Goal: Information Seeking & Learning: Compare options

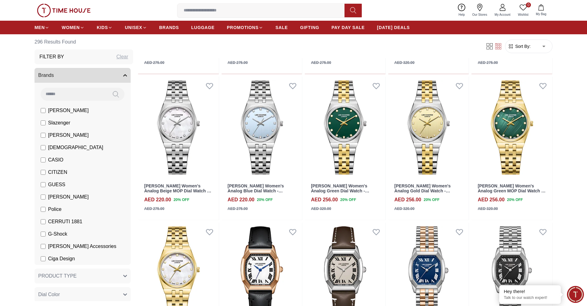
scroll to position [524, 0]
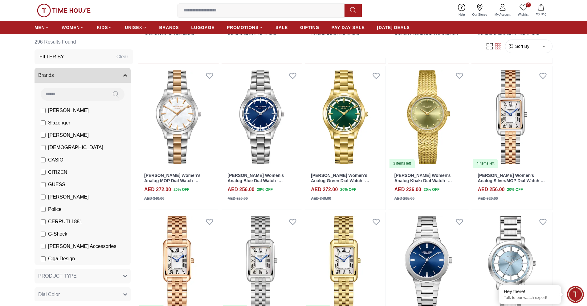
scroll to position [1264, 0]
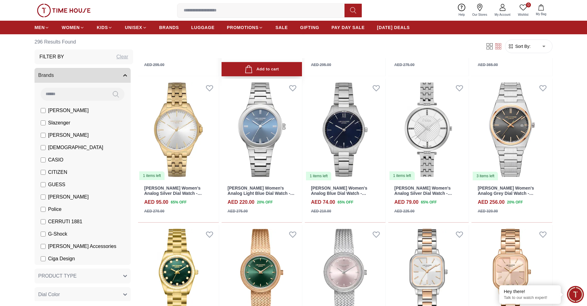
scroll to position [2066, 0]
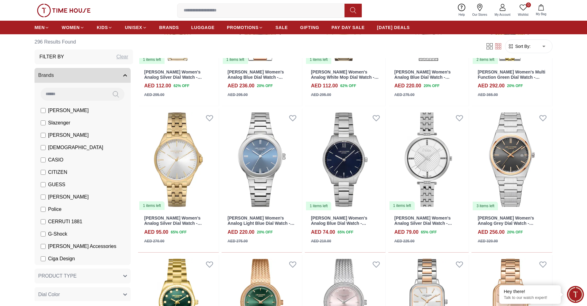
scroll to position [2035, 0]
click at [308, 27] on span "GIFTING" at bounding box center [309, 27] width 19 height 6
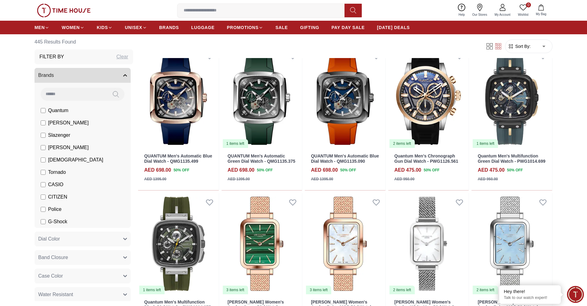
scroll to position [247, 0]
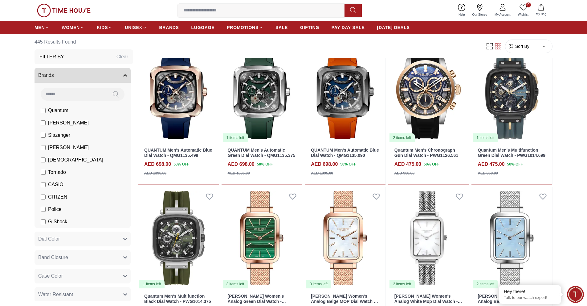
click at [251, 12] on input at bounding box center [264, 10] width 172 height 12
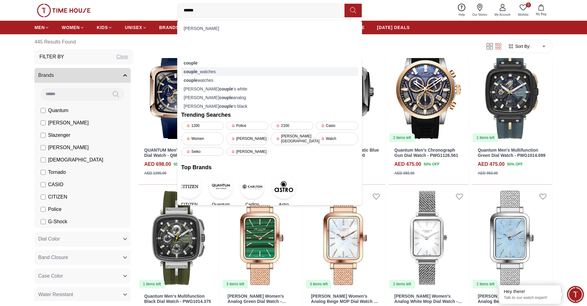
type input "******"
click at [205, 73] on div "couple _watches" at bounding box center [269, 71] width 177 height 9
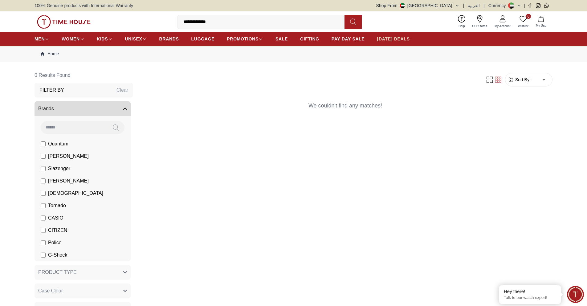
click at [400, 37] on span "[DATE] DEALS" at bounding box center [393, 39] width 33 height 6
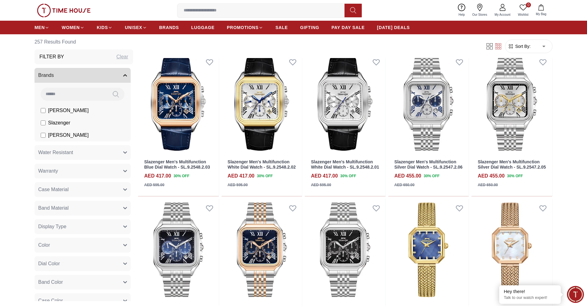
scroll to position [370, 0]
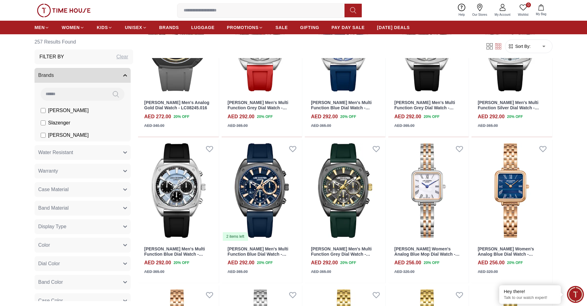
scroll to position [1912, 0]
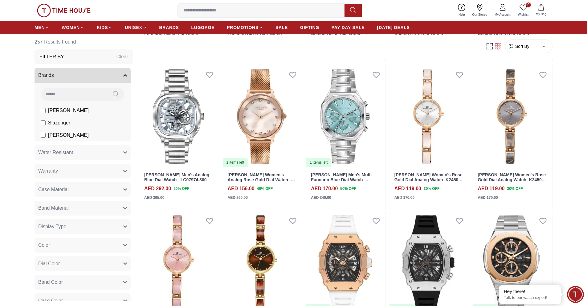
scroll to position [2837, 0]
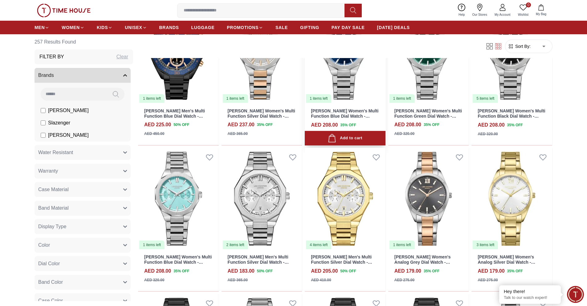
scroll to position [3484, 0]
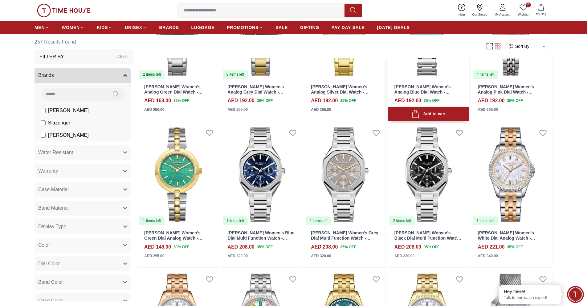
scroll to position [3978, 0]
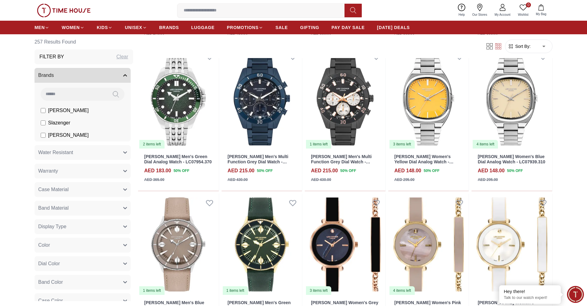
scroll to position [4903, 0]
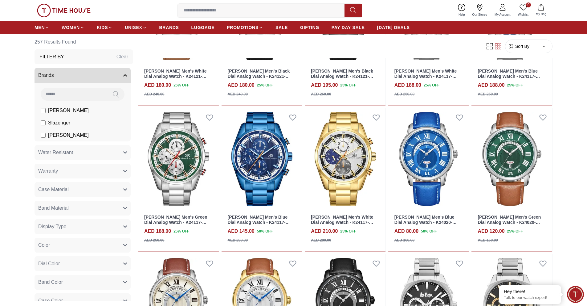
scroll to position [5427, 0]
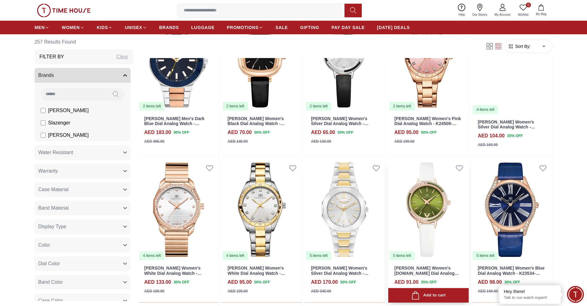
scroll to position [6167, 0]
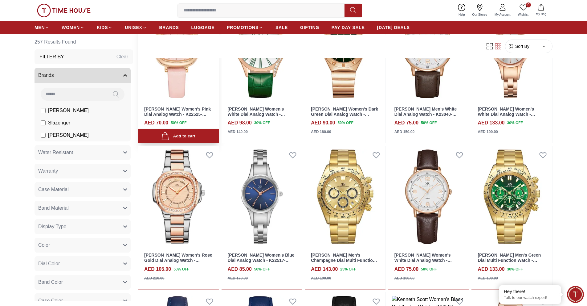
scroll to position [6599, 0]
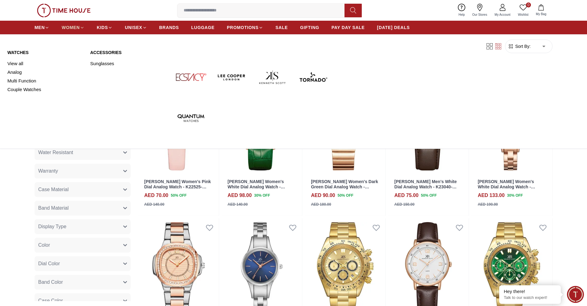
click at [78, 25] on span "WOMEN" at bounding box center [71, 27] width 18 height 6
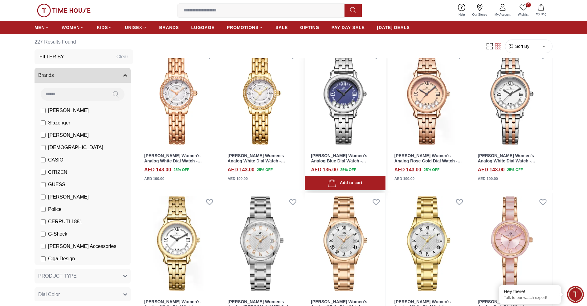
scroll to position [278, 0]
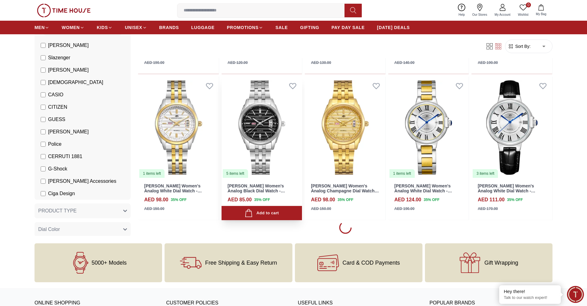
scroll to position [524, 0]
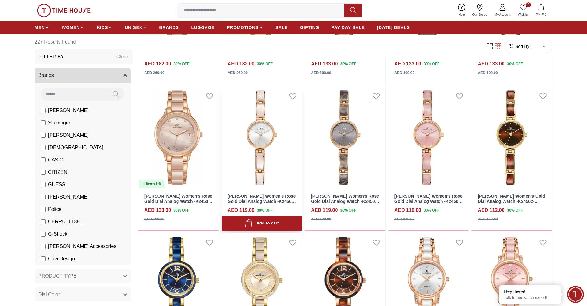
scroll to position [1542, 0]
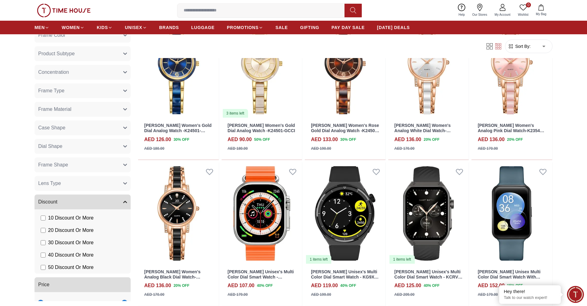
scroll to position [583, 0]
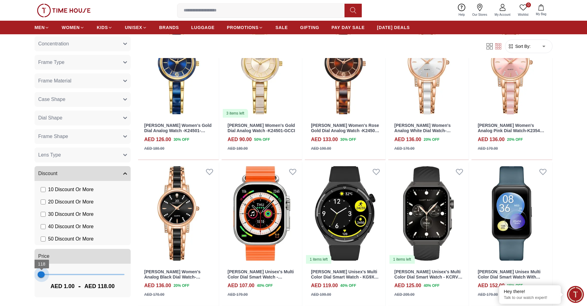
drag, startPoint x: 119, startPoint y: 274, endPoint x: 42, endPoint y: 280, distance: 77.9
click at [42, 277] on span "118" at bounding box center [42, 274] width 6 height 6
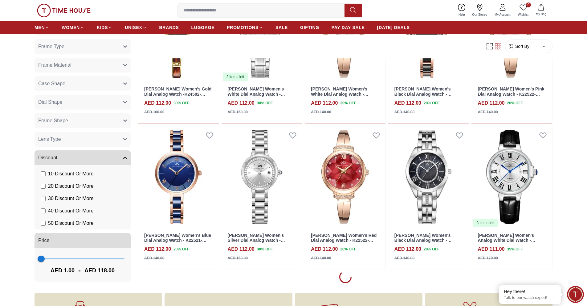
scroll to position [432, 0]
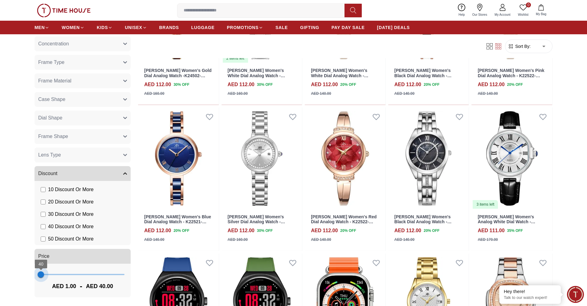
type input "**"
click at [41, 275] on span "79" at bounding box center [41, 274] width 6 height 6
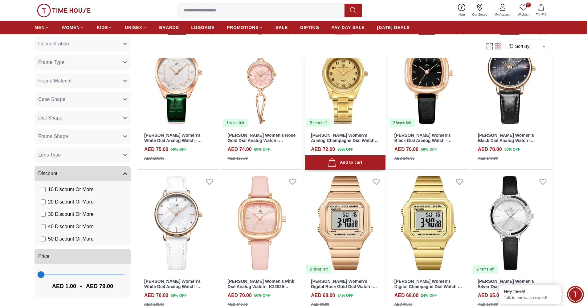
scroll to position [247, 0]
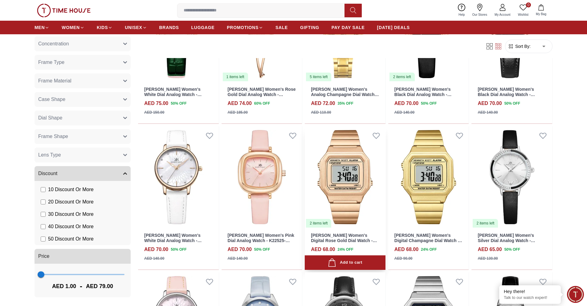
scroll to position [278, 0]
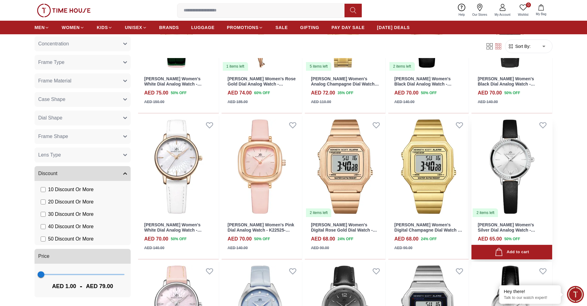
click at [517, 138] on img at bounding box center [512, 167] width 81 height 102
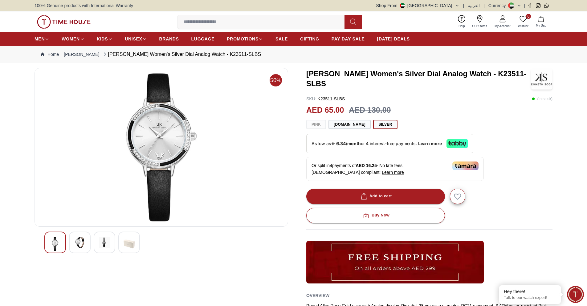
click at [84, 242] on img at bounding box center [79, 242] width 11 height 11
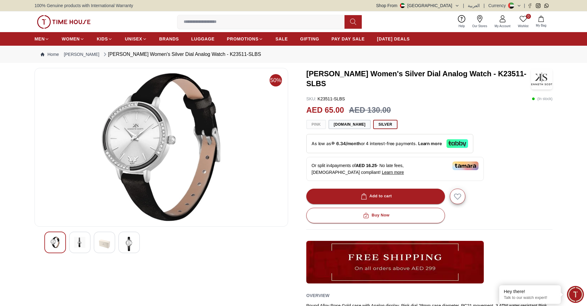
click at [101, 242] on img at bounding box center [104, 244] width 11 height 14
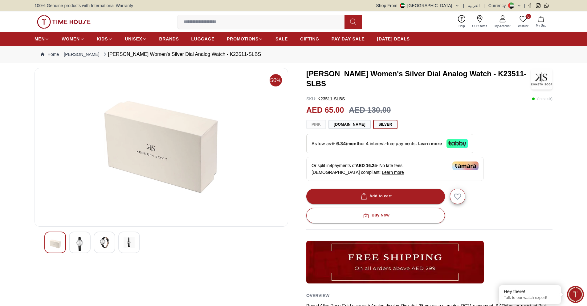
click at [126, 242] on img at bounding box center [129, 242] width 11 height 11
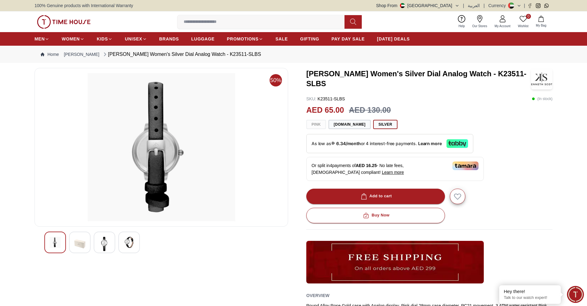
click at [102, 242] on img at bounding box center [104, 244] width 11 height 14
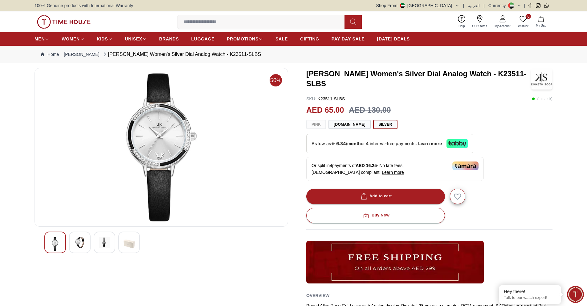
click at [87, 243] on div at bounding box center [80, 242] width 22 height 22
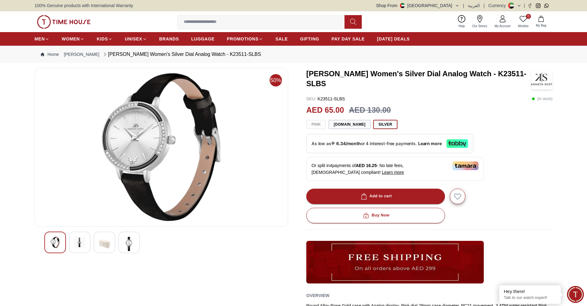
click at [108, 242] on img at bounding box center [104, 244] width 11 height 14
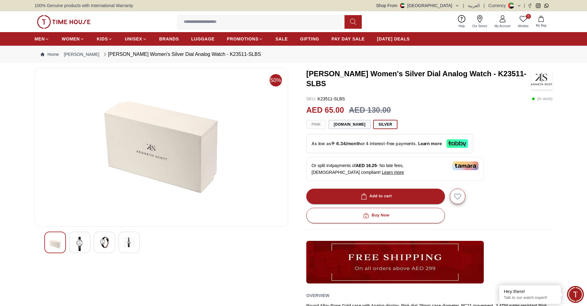
click at [88, 243] on div at bounding box center [80, 242] width 22 height 22
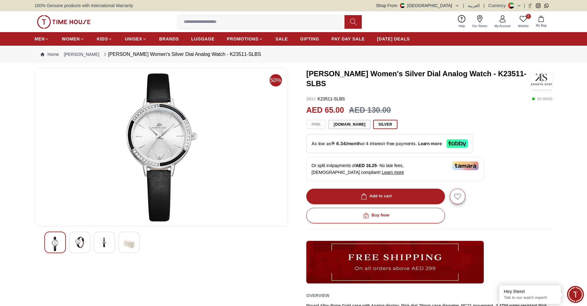
click at [66, 243] on div at bounding box center [161, 242] width 234 height 22
click at [67, 241] on div at bounding box center [161, 242] width 234 height 22
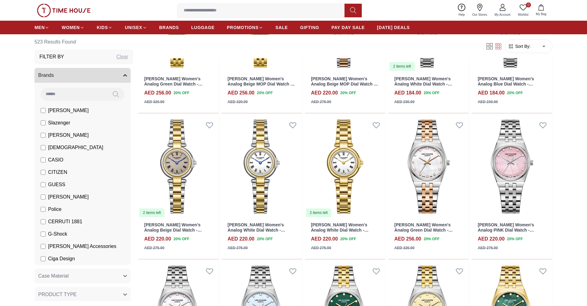
scroll to position [485, 0]
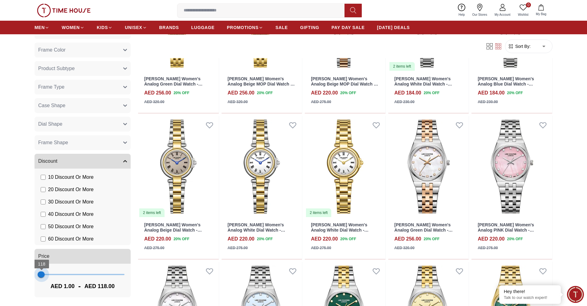
type input "**"
click at [41, 277] on span "79" at bounding box center [41, 274] width 6 height 6
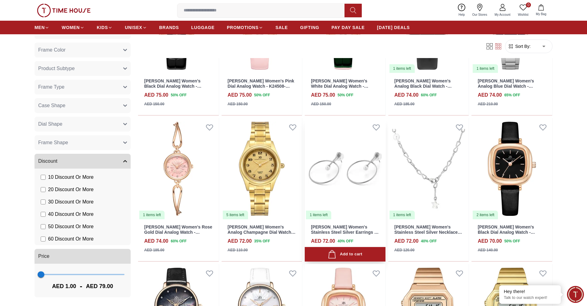
scroll to position [339, 0]
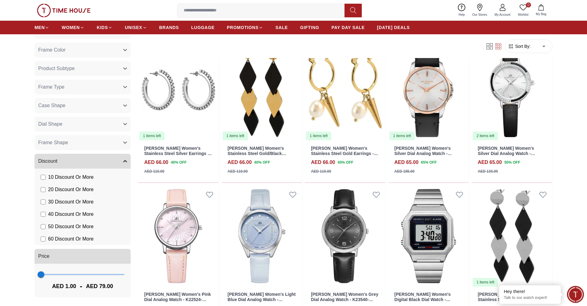
scroll to position [648, 0]
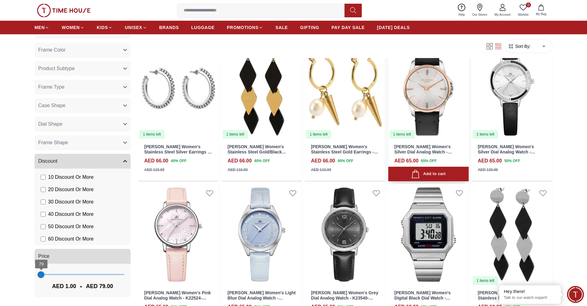
click at [416, 71] on img at bounding box center [429, 88] width 81 height 102
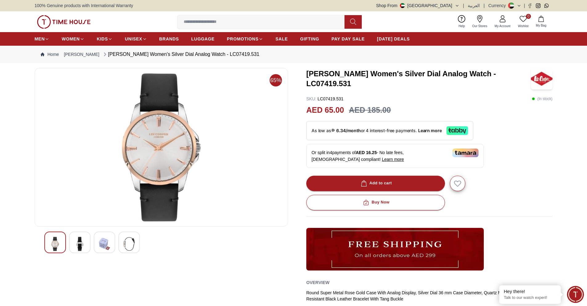
click at [79, 242] on img at bounding box center [79, 244] width 11 height 14
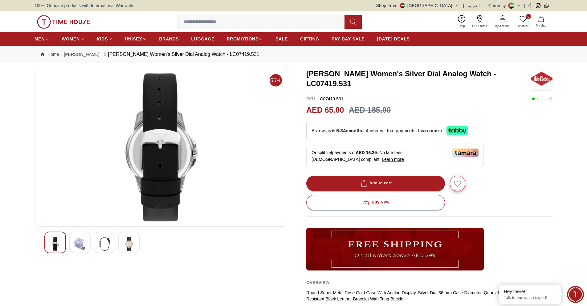
click at [58, 248] on img at bounding box center [55, 244] width 11 height 14
click at [51, 246] on img at bounding box center [55, 244] width 11 height 14
click at [124, 243] on img at bounding box center [129, 244] width 11 height 14
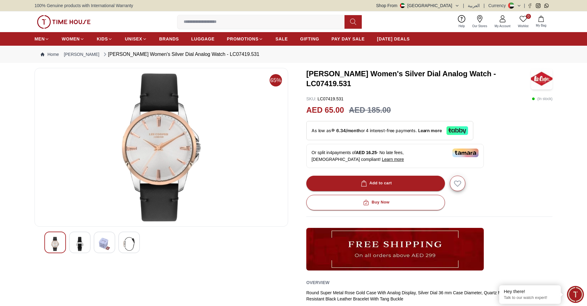
click at [107, 244] on img at bounding box center [104, 244] width 11 height 14
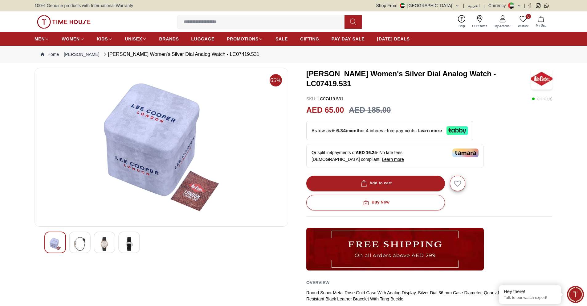
click at [121, 245] on div at bounding box center [129, 242] width 22 height 22
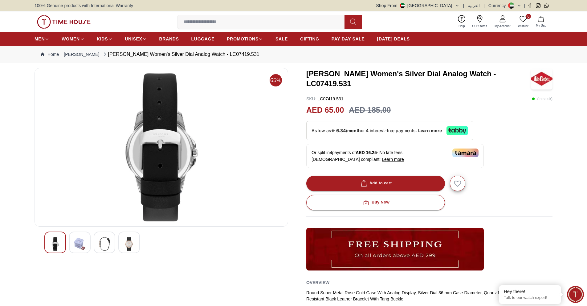
click at [112, 245] on div at bounding box center [105, 242] width 22 height 22
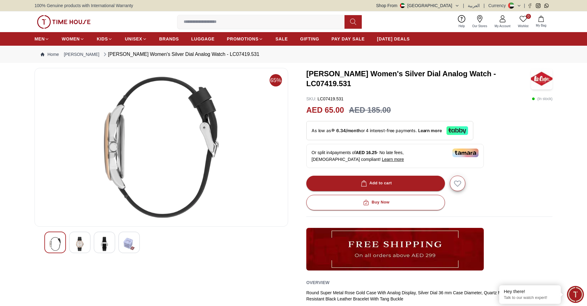
click at [77, 244] on img at bounding box center [79, 244] width 11 height 14
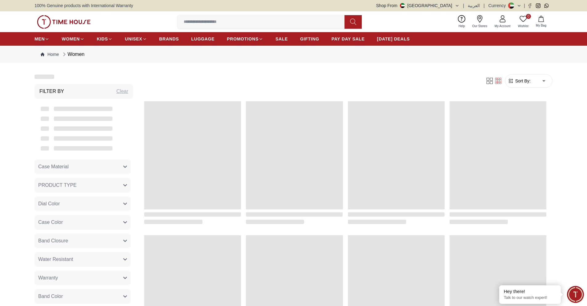
scroll to position [568, 0]
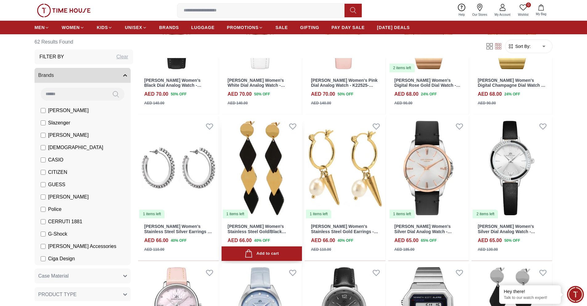
scroll to position [691, 0]
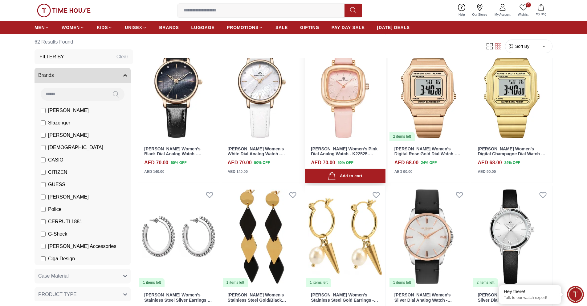
scroll to position [586, 0]
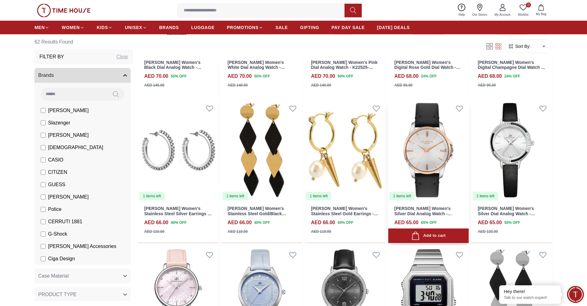
click at [427, 114] on img at bounding box center [429, 150] width 81 height 102
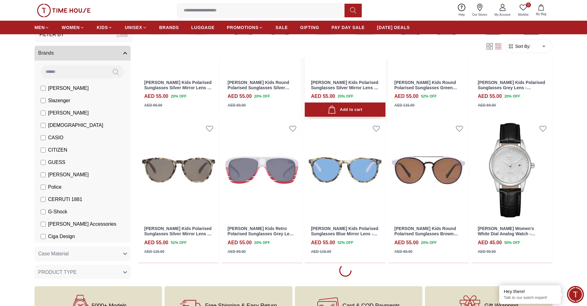
scroll to position [1647, 0]
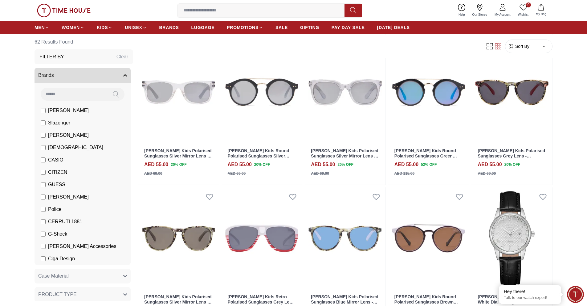
scroll to position [1580, 0]
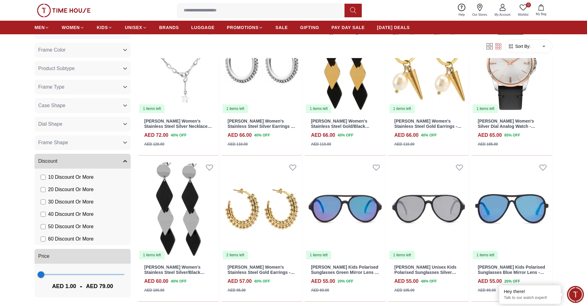
scroll to position [278, 0]
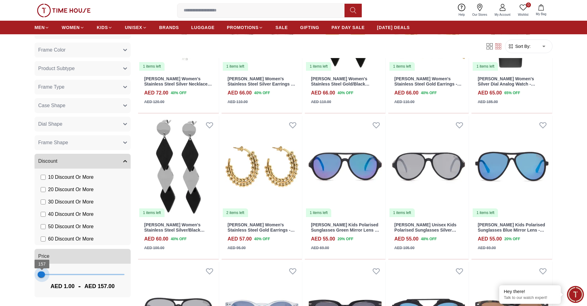
type input "***"
click at [42, 274] on span "196" at bounding box center [42, 274] width 6 height 6
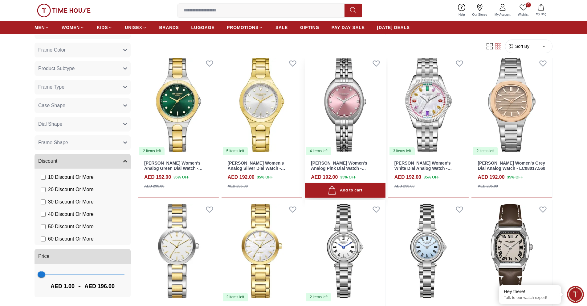
scroll to position [493, 0]
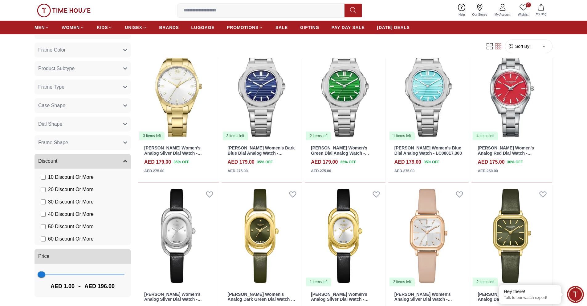
scroll to position [833, 0]
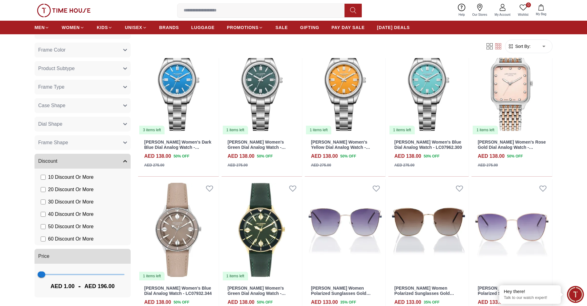
scroll to position [1696, 0]
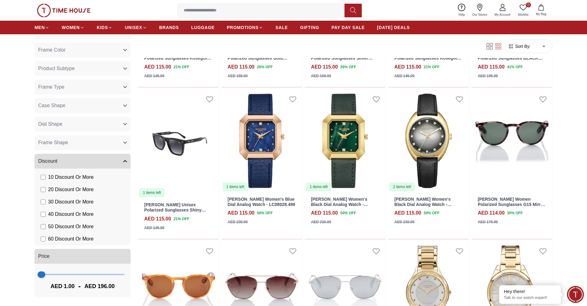
scroll to position [2714, 0]
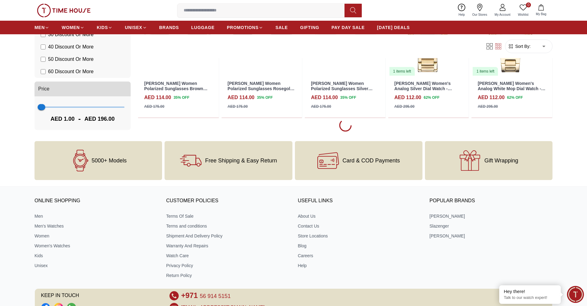
scroll to position [2929, 0]
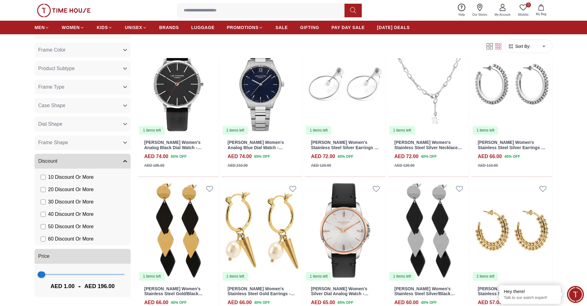
scroll to position [3793, 0]
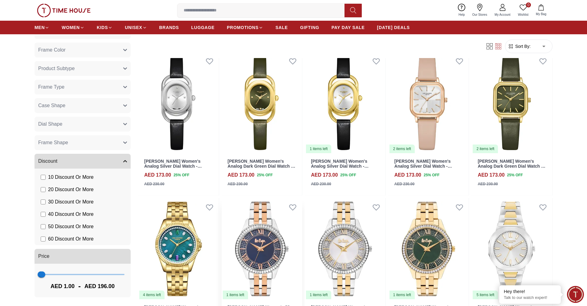
scroll to position [987, 0]
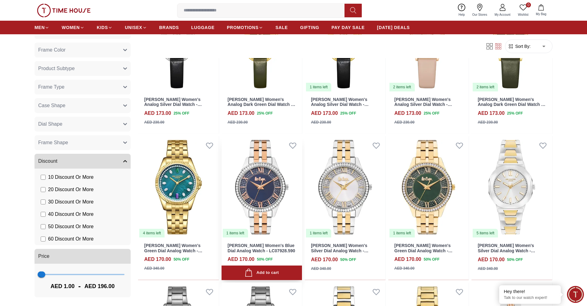
click at [261, 153] on img at bounding box center [262, 187] width 81 height 102
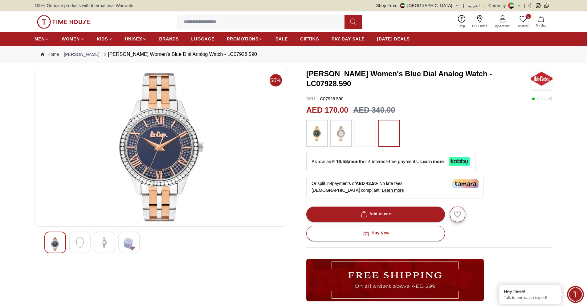
click at [53, 244] on img at bounding box center [55, 244] width 11 height 14
click at [79, 244] on img at bounding box center [79, 242] width 11 height 11
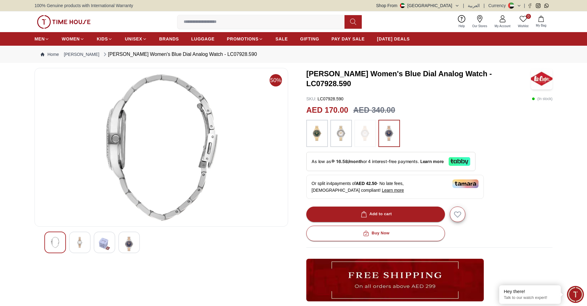
click at [103, 243] on img at bounding box center [104, 244] width 11 height 14
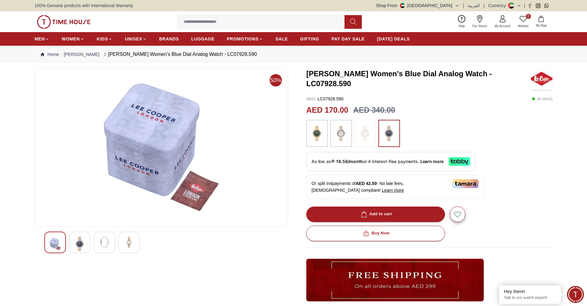
click at [86, 243] on div at bounding box center [80, 242] width 22 height 22
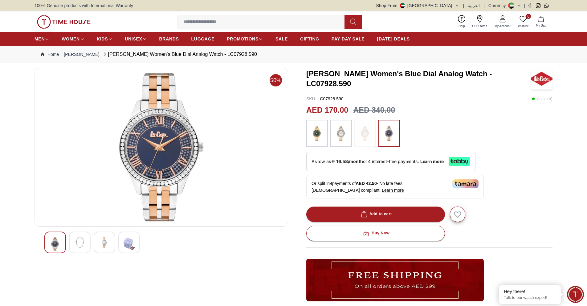
click at [136, 244] on div at bounding box center [129, 242] width 22 height 22
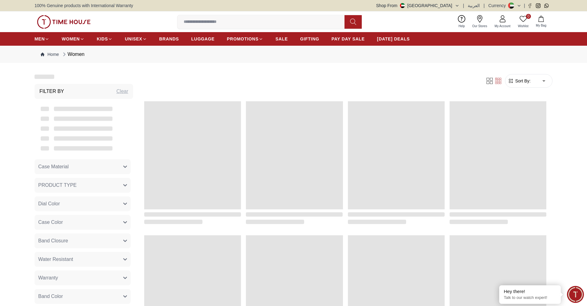
scroll to position [568, 0]
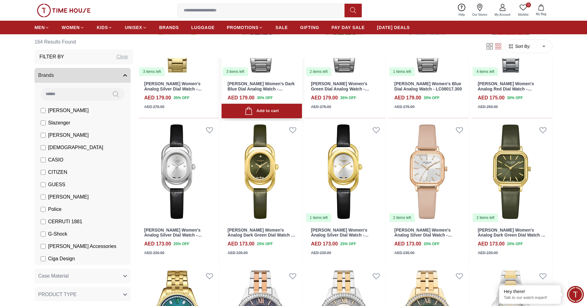
scroll to position [863, 0]
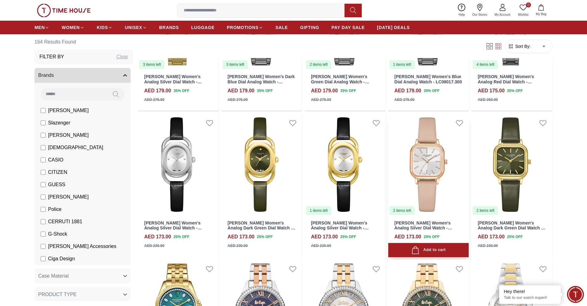
click at [428, 131] on img at bounding box center [429, 164] width 81 height 102
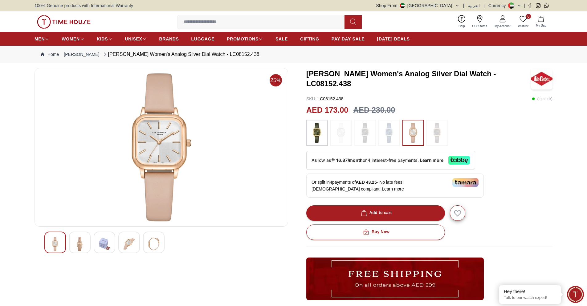
click at [81, 244] on img at bounding box center [79, 244] width 11 height 14
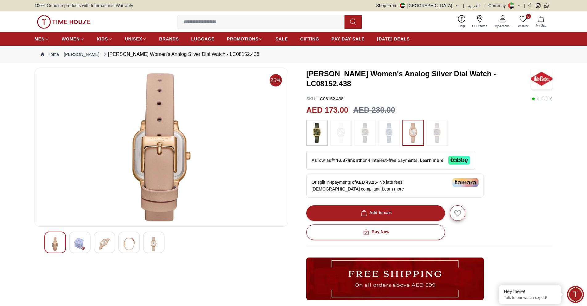
click at [105, 244] on img at bounding box center [104, 244] width 11 height 14
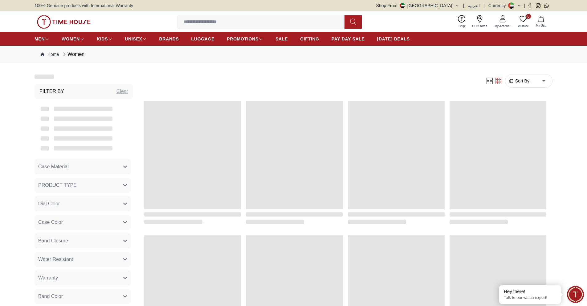
scroll to position [568, 0]
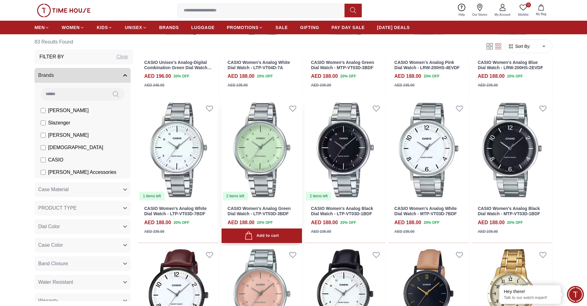
scroll to position [154, 0]
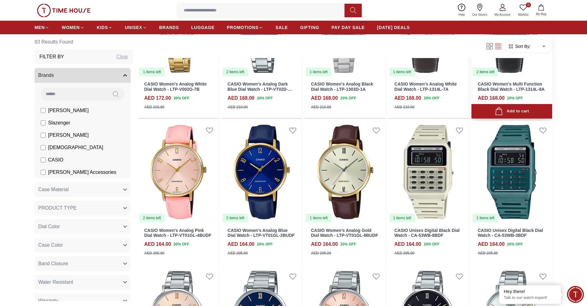
scroll to position [863, 0]
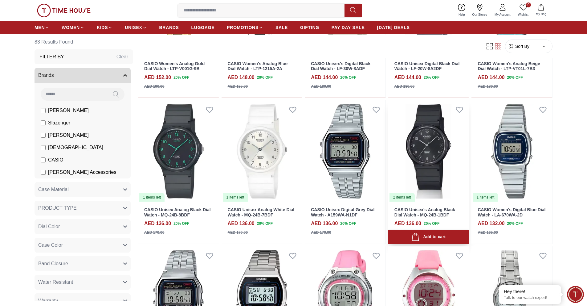
scroll to position [1511, 0]
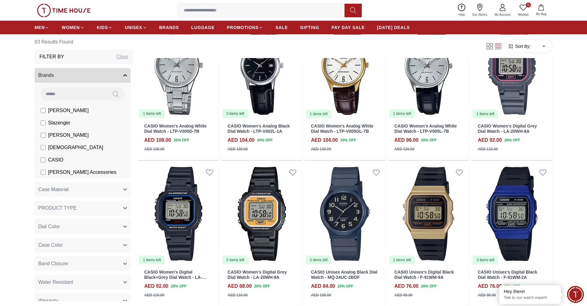
scroll to position [2066, 0]
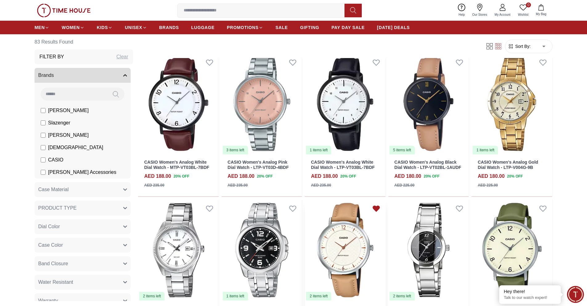
scroll to position [339, 0]
